Goal: Find specific page/section: Find specific page/section

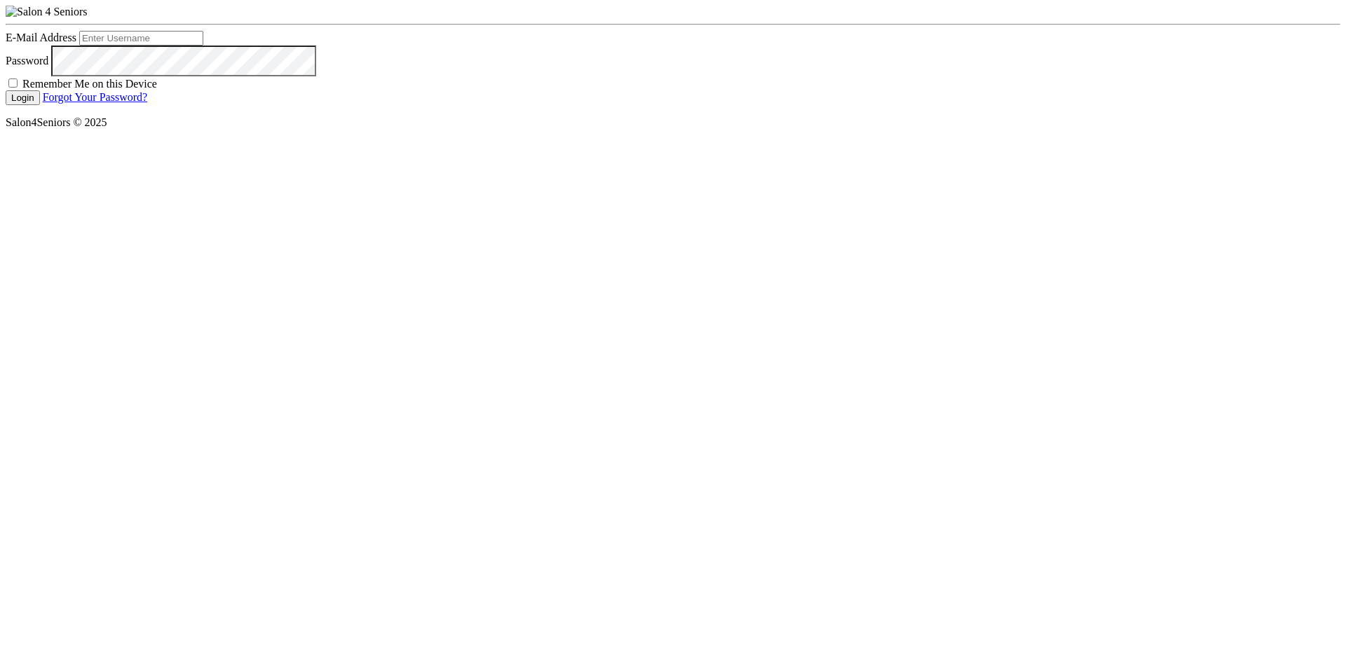
click at [203, 46] on input "E-Mail Address" at bounding box center [141, 38] width 124 height 15
type input "nat.thompson@savvyotter.com"
click at [40, 105] on button "Login" at bounding box center [23, 97] width 34 height 15
